Goal: Transaction & Acquisition: Purchase product/service

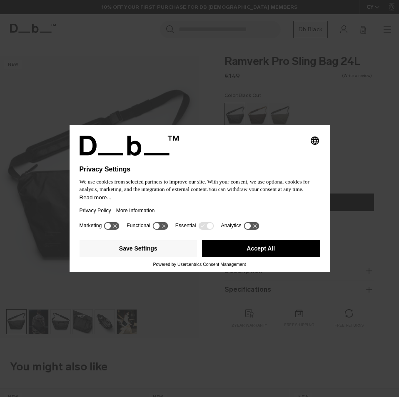
click at [145, 314] on div "Selecting an option will immediately change the language Privacy Settings We us…" at bounding box center [199, 198] width 399 height 397
click at [126, 317] on div "Selecting an option will immediately change the language Privacy Settings We us…" at bounding box center [199, 198] width 399 height 397
click at [162, 248] on button "Save Settings" at bounding box center [139, 248] width 118 height 17
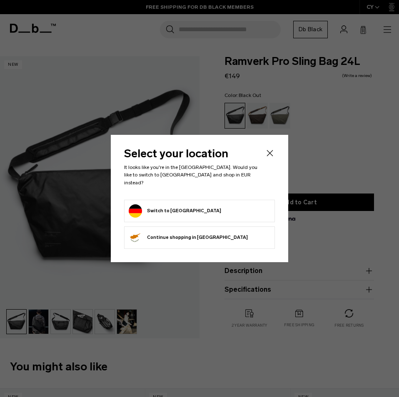
click at [218, 204] on form "Switch to Germany" at bounding box center [200, 210] width 142 height 13
click at [207, 209] on form "Switch to Germany" at bounding box center [200, 210] width 142 height 13
click at [134, 205] on button "Switch to Germany" at bounding box center [175, 210] width 92 height 13
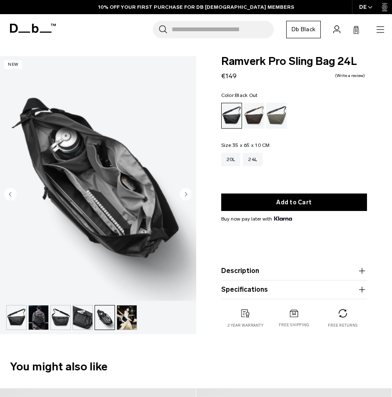
click at [120, 315] on img "button" at bounding box center [127, 318] width 20 height 24
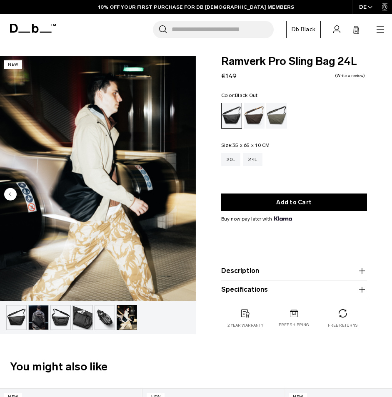
click at [81, 317] on img "button" at bounding box center [83, 318] width 20 height 24
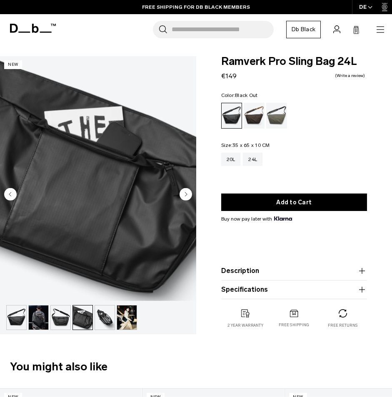
click at [63, 317] on img "button" at bounding box center [61, 318] width 20 height 24
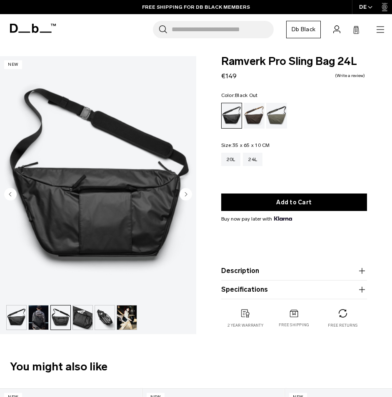
click at [39, 319] on img "button" at bounding box center [39, 318] width 20 height 24
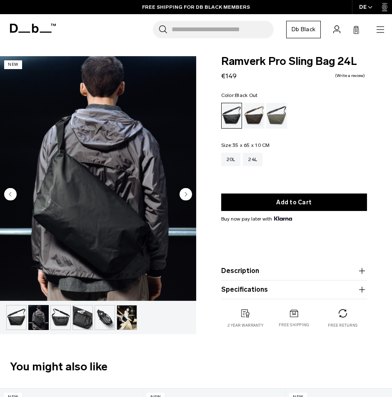
click at [186, 196] on icon "Next slide" at bounding box center [186, 194] width 2 height 4
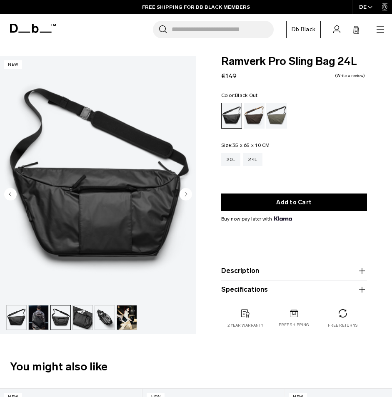
click at [13, 193] on circle "Previous slide" at bounding box center [10, 194] width 12 height 12
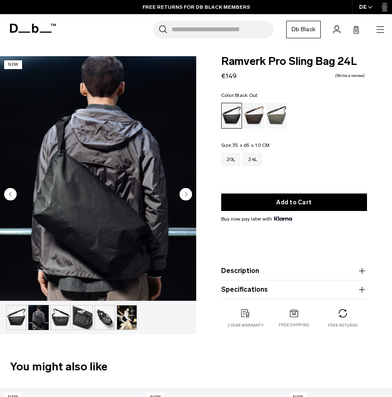
click at [15, 318] on img "button" at bounding box center [17, 318] width 20 height 24
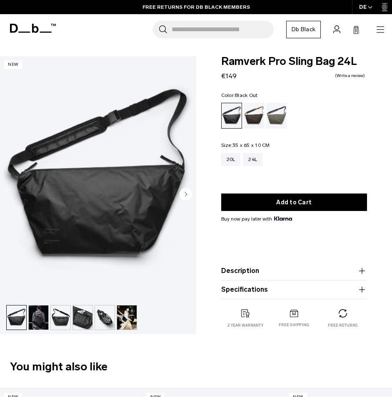
click at [187, 197] on circle "Next slide" at bounding box center [185, 194] width 12 height 12
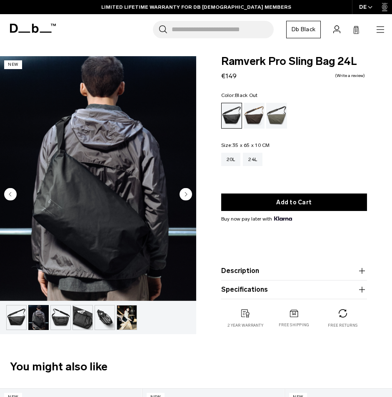
click at [125, 316] on img "button" at bounding box center [127, 318] width 20 height 24
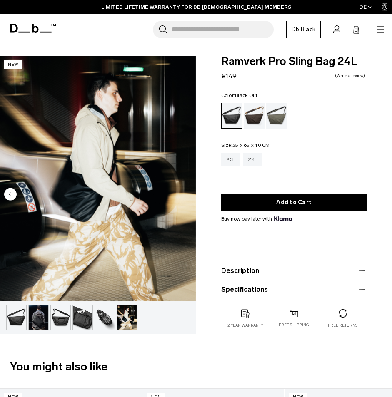
click at [19, 318] on img "button" at bounding box center [17, 318] width 20 height 24
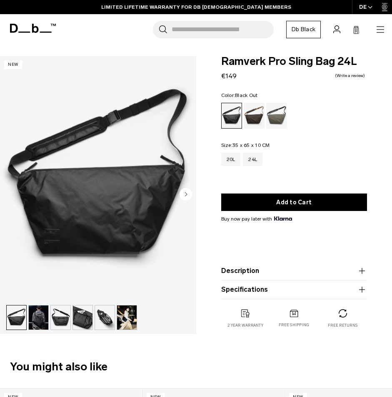
click at [37, 316] on img "button" at bounding box center [39, 318] width 20 height 24
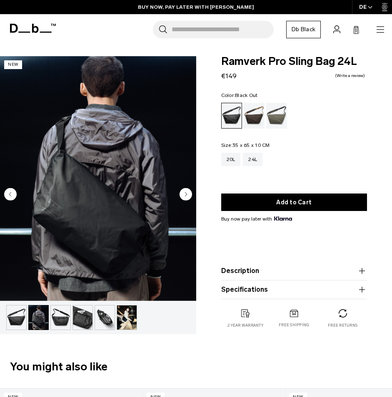
click at [64, 314] on img "button" at bounding box center [61, 318] width 20 height 24
